Goal: Task Accomplishment & Management: Manage account settings

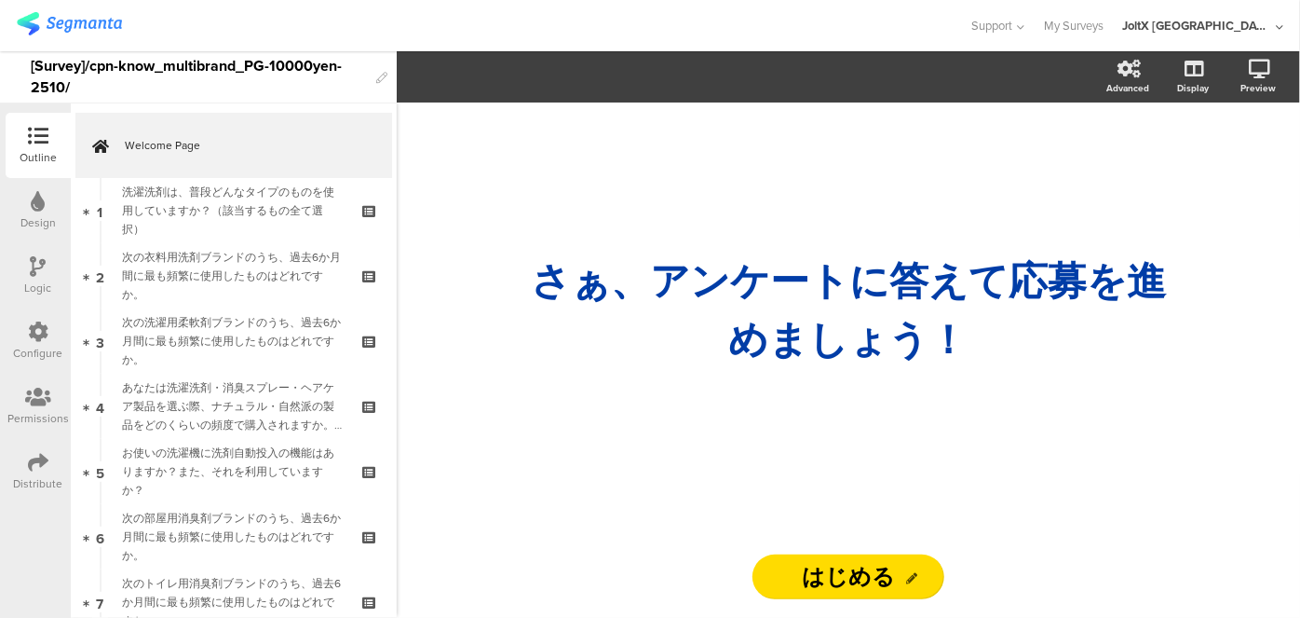
click at [1279, 25] on icon at bounding box center [1279, 27] width 7 height 14
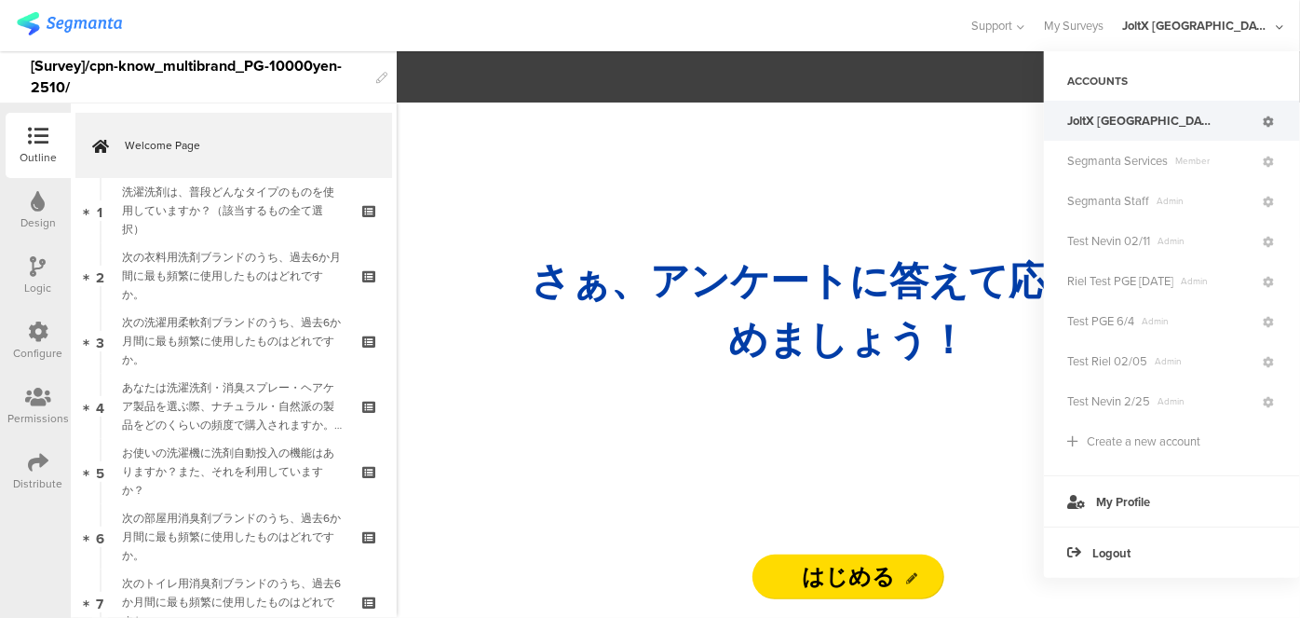
click at [1269, 124] on icon at bounding box center [1268, 121] width 11 height 11
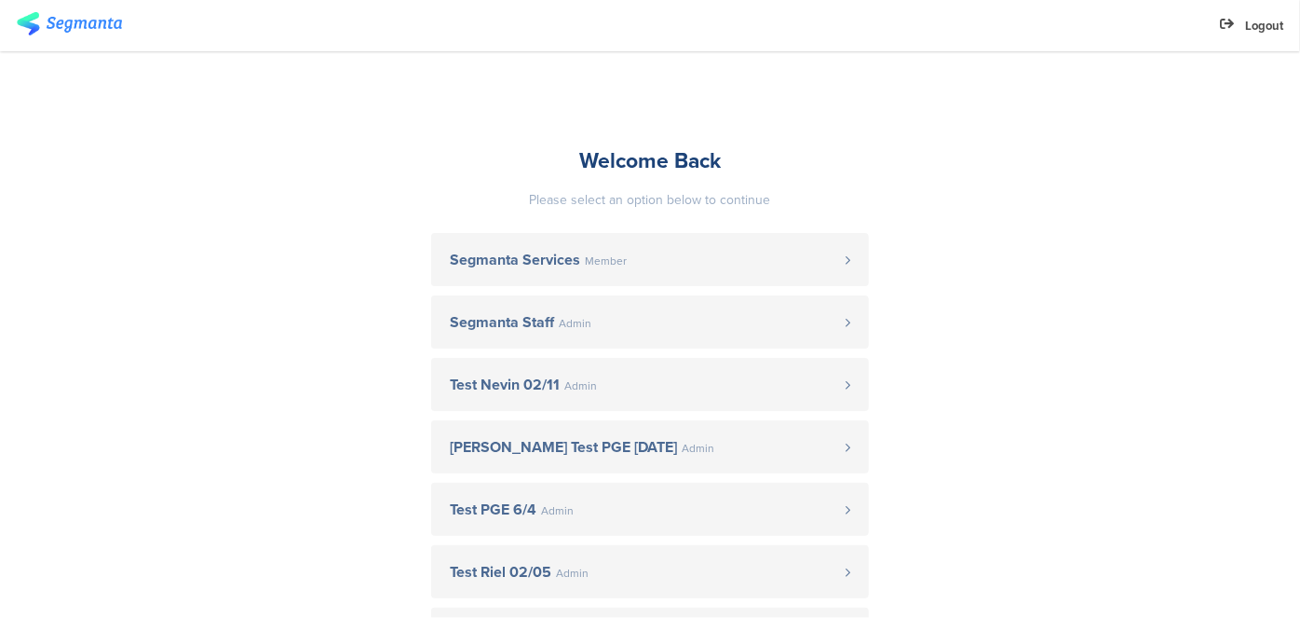
drag, startPoint x: 704, startPoint y: 323, endPoint x: 701, endPoint y: 204, distance: 119.3
click at [704, 324] on span "Segmanta Staff Admin" at bounding box center [648, 322] width 396 height 15
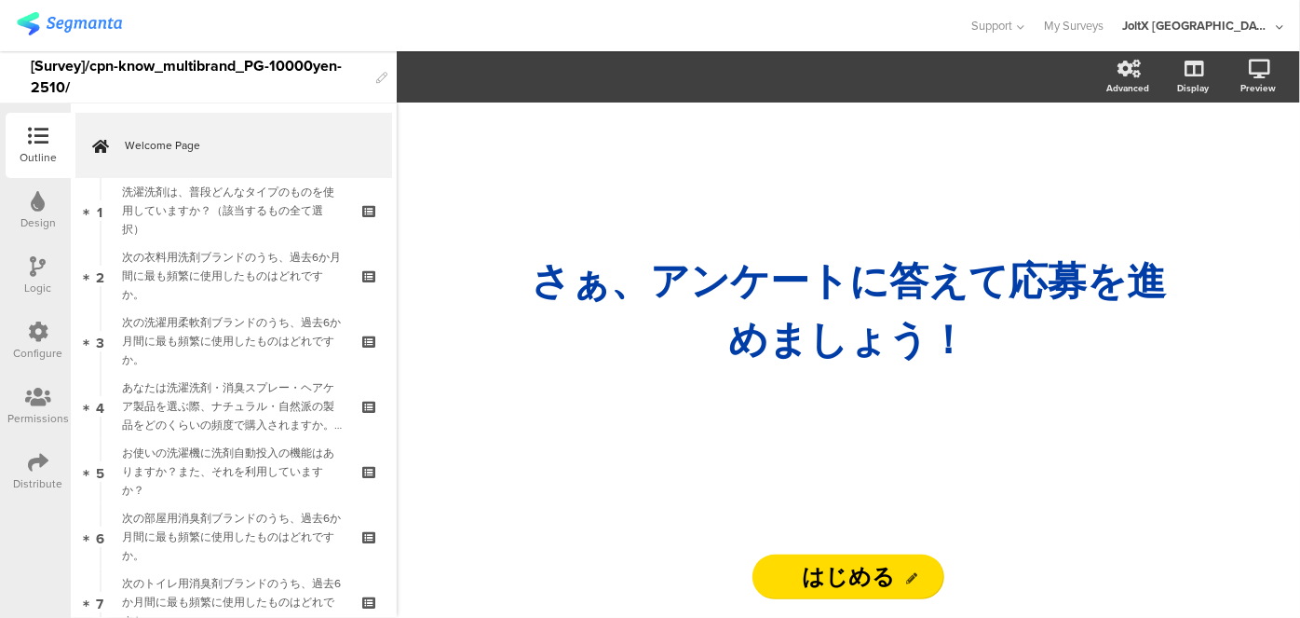
click at [1279, 25] on icon at bounding box center [1279, 27] width 7 height 14
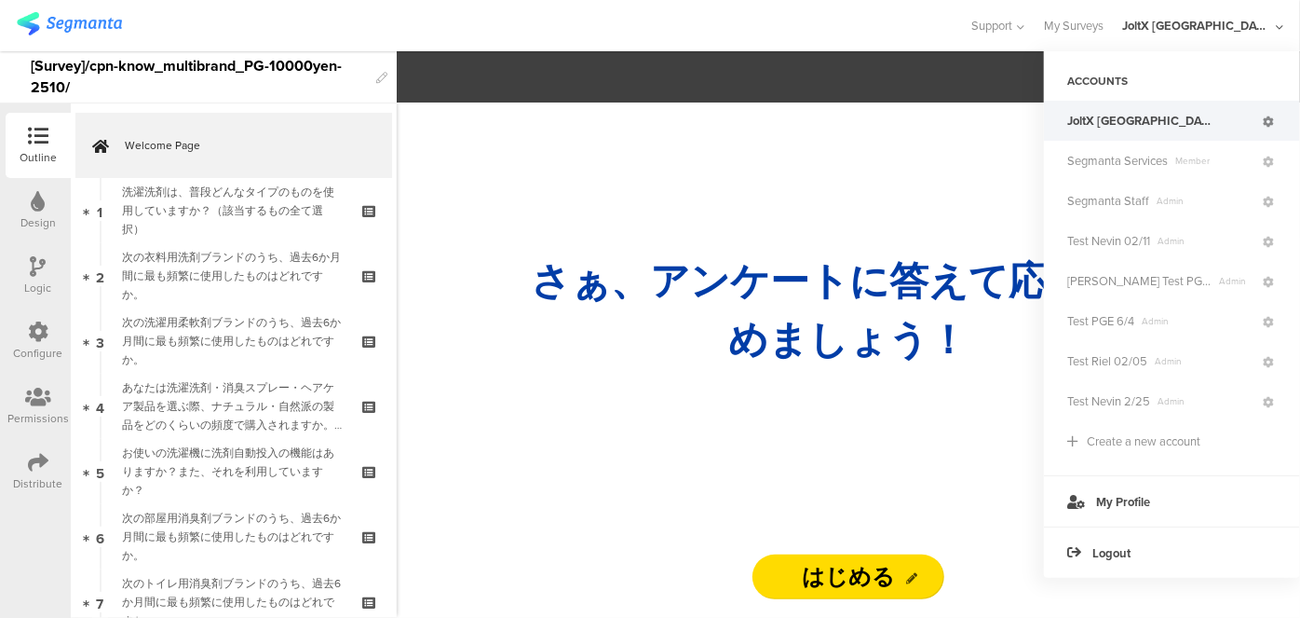
click at [1267, 120] on icon at bounding box center [1268, 121] width 11 height 11
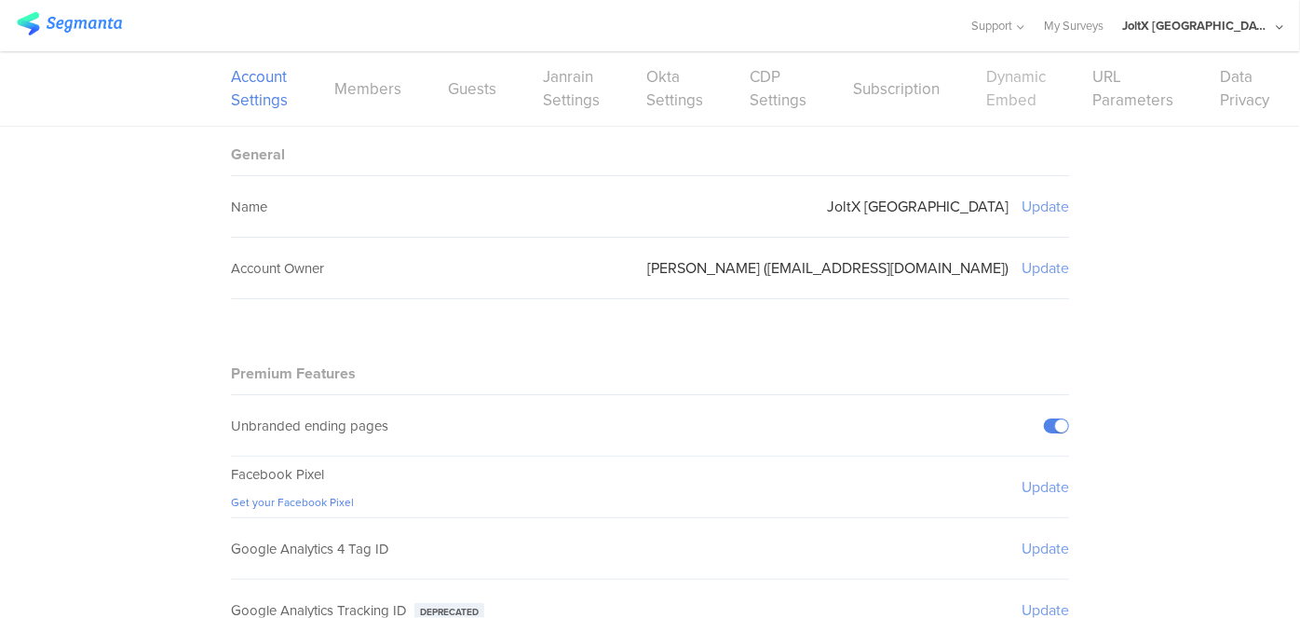
click at [989, 89] on link "Dynamic Embed" at bounding box center [1016, 88] width 60 height 47
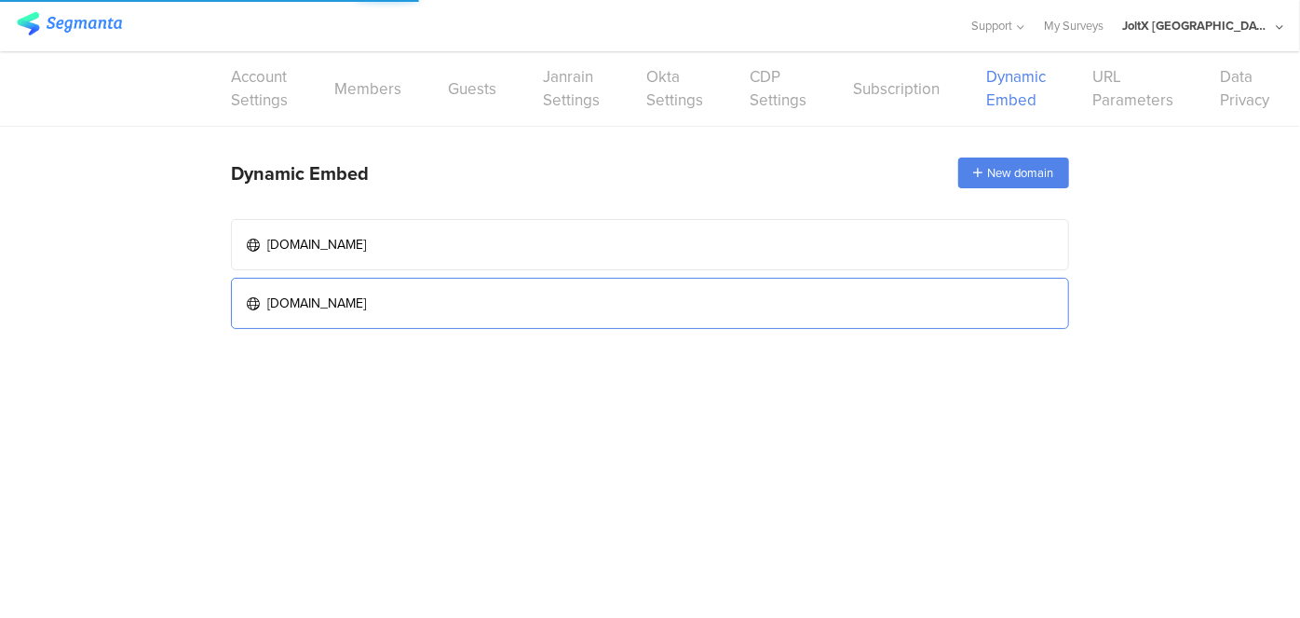
click at [475, 303] on link "[DOMAIN_NAME]" at bounding box center [650, 303] width 838 height 51
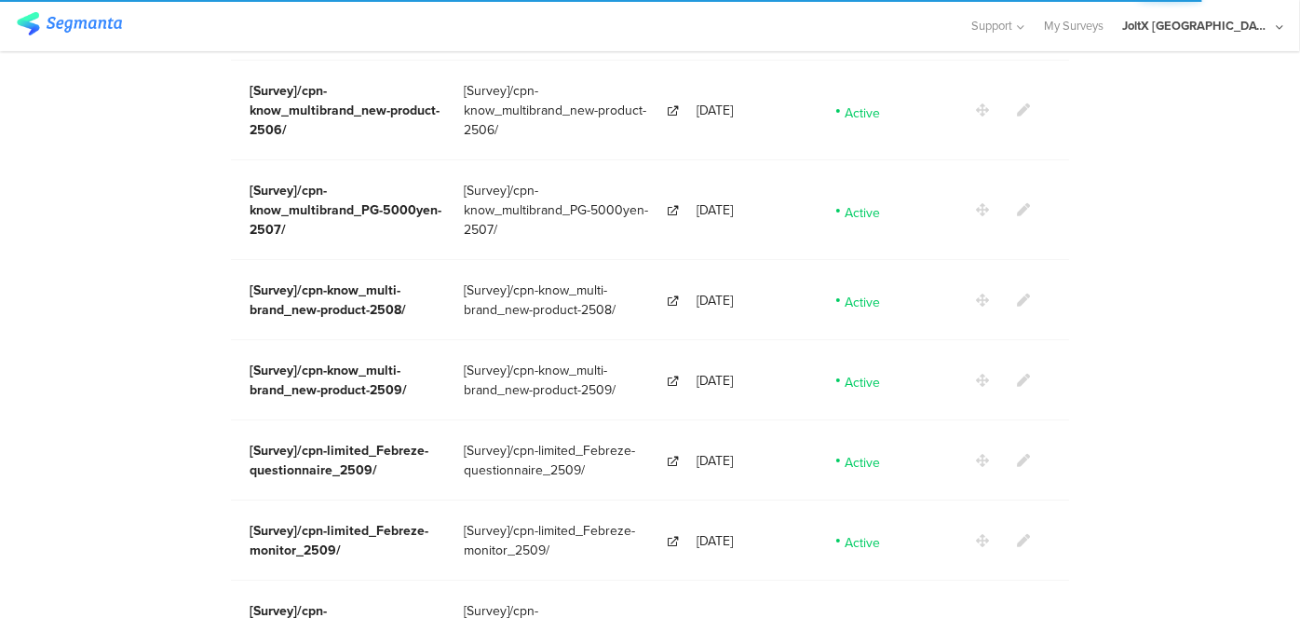
scroll to position [3664, 0]
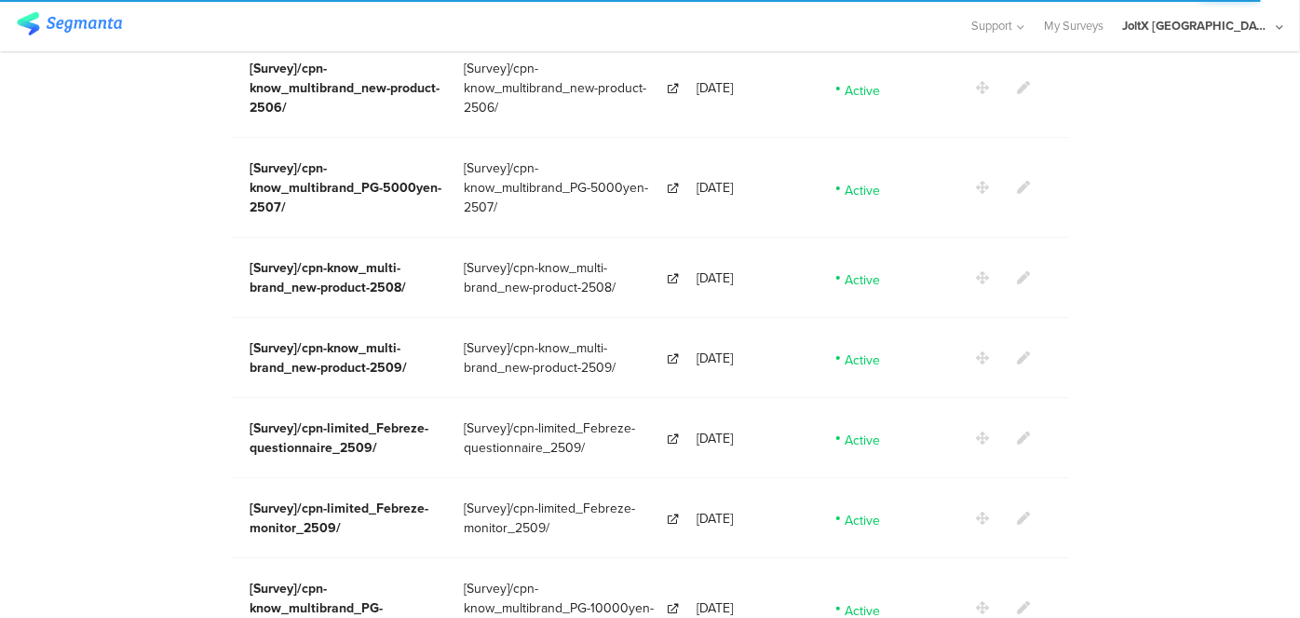
click at [1018, 601] on icon at bounding box center [1023, 607] width 13 height 13
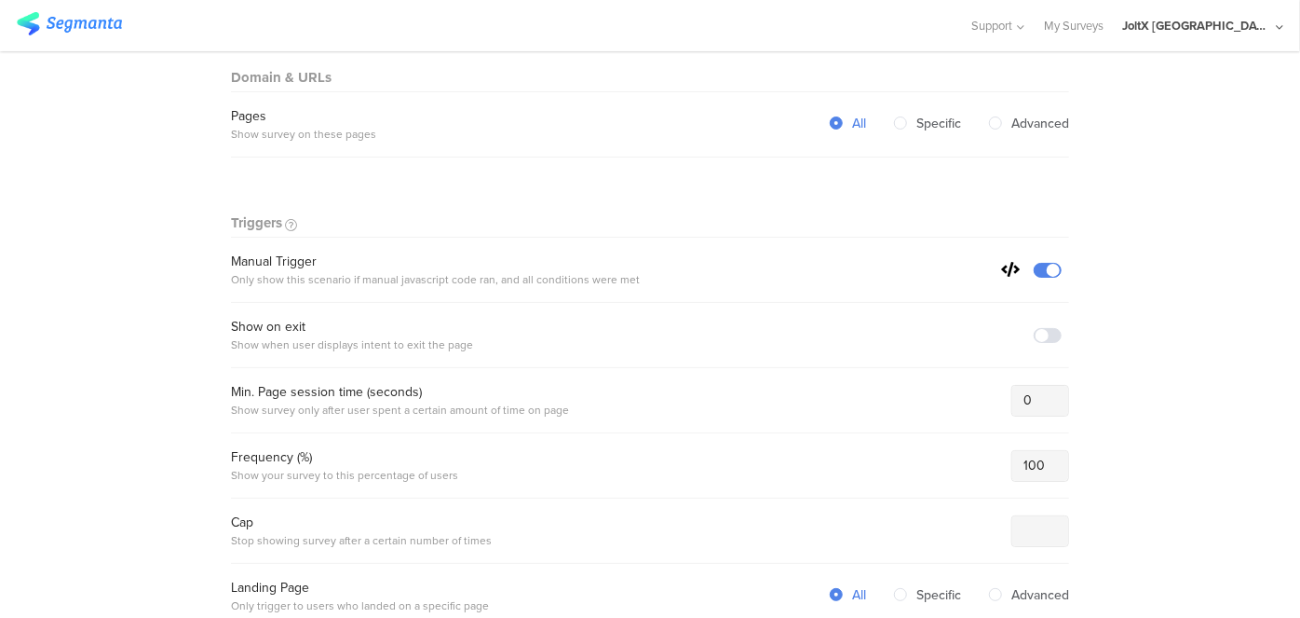
scroll to position [392, 0]
